Goal: Check status: Check status

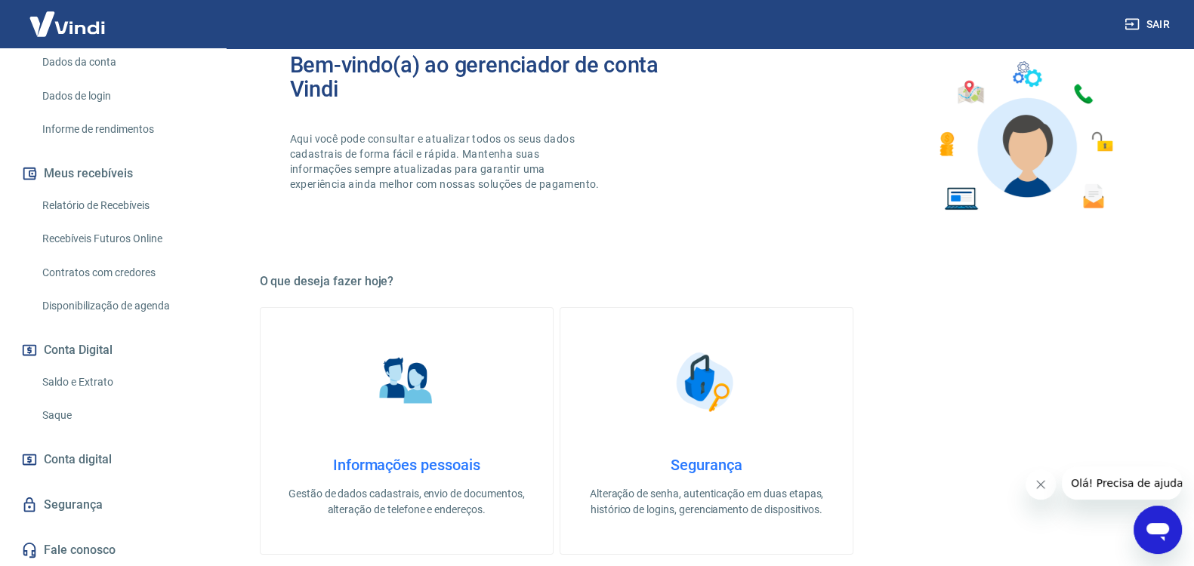
scroll to position [63, 0]
click at [106, 383] on link "Saldo e Extrato" at bounding box center [121, 382] width 171 height 31
